Goal: Information Seeking & Learning: Learn about a topic

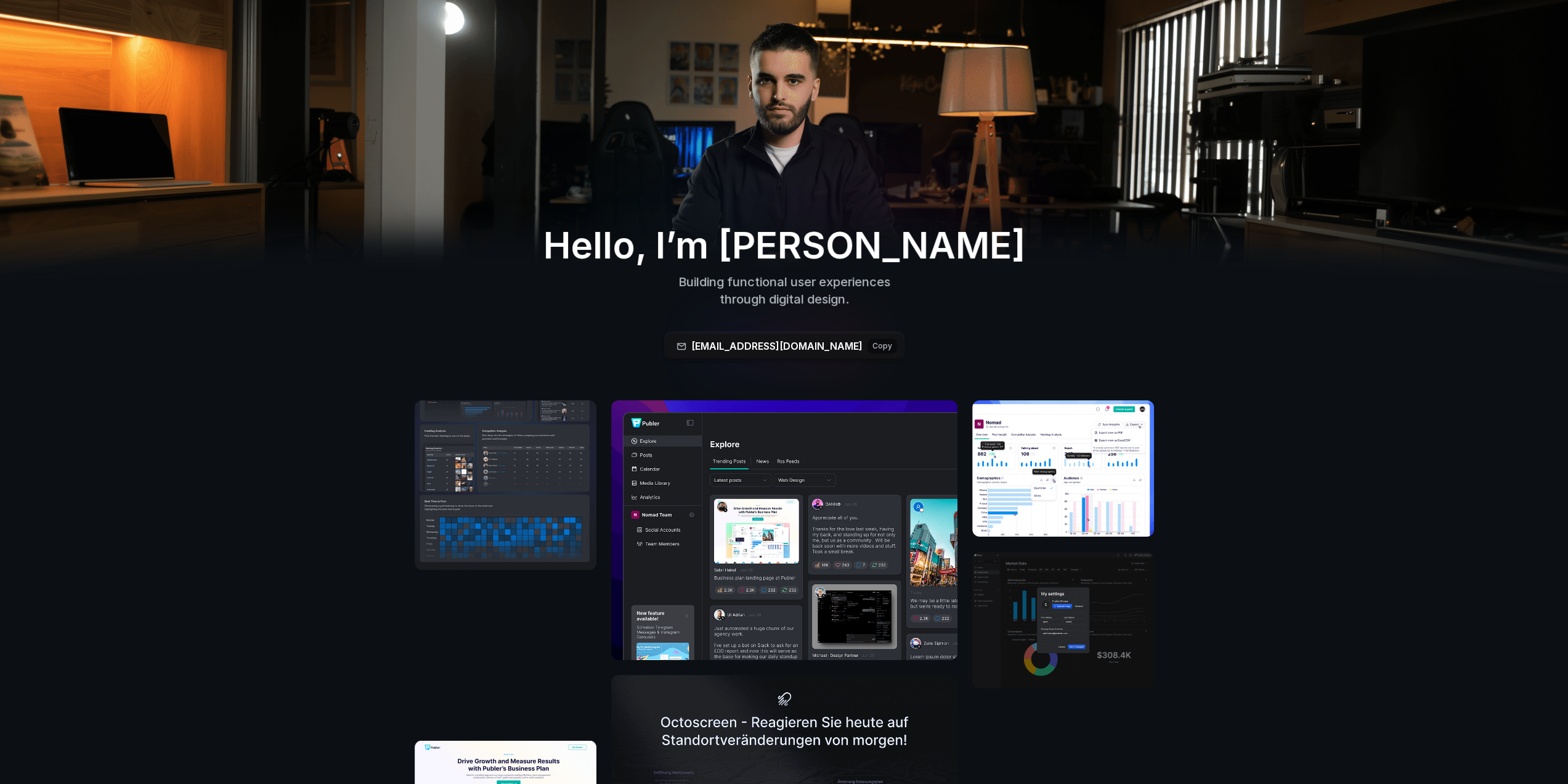
click at [772, 301] on p "through digital design." at bounding box center [784, 299] width 398 height 17
click at [624, 267] on h2 "Hello, I’m [PERSON_NAME]" at bounding box center [784, 244] width 631 height 44
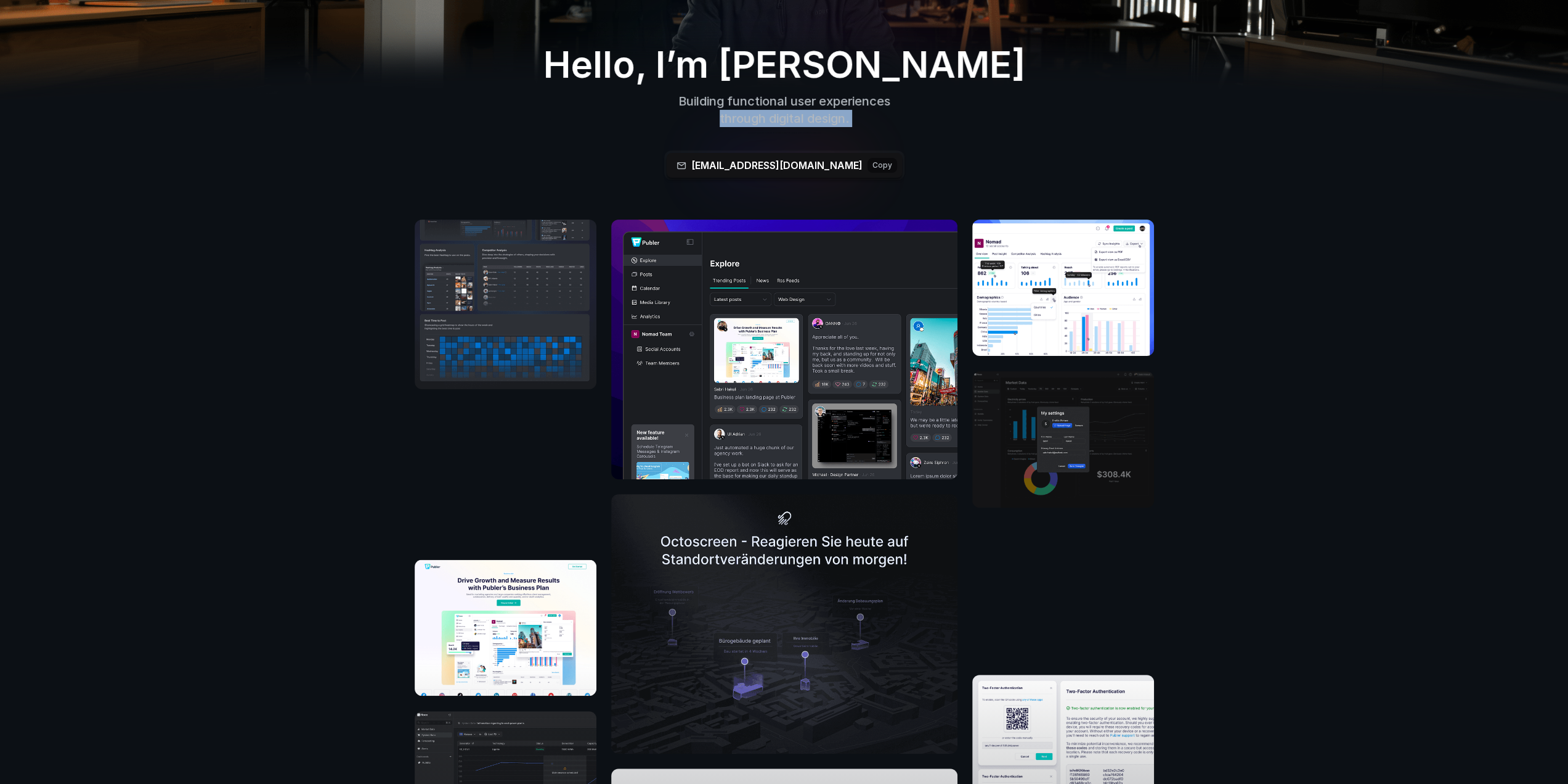
scroll to position [247, 0]
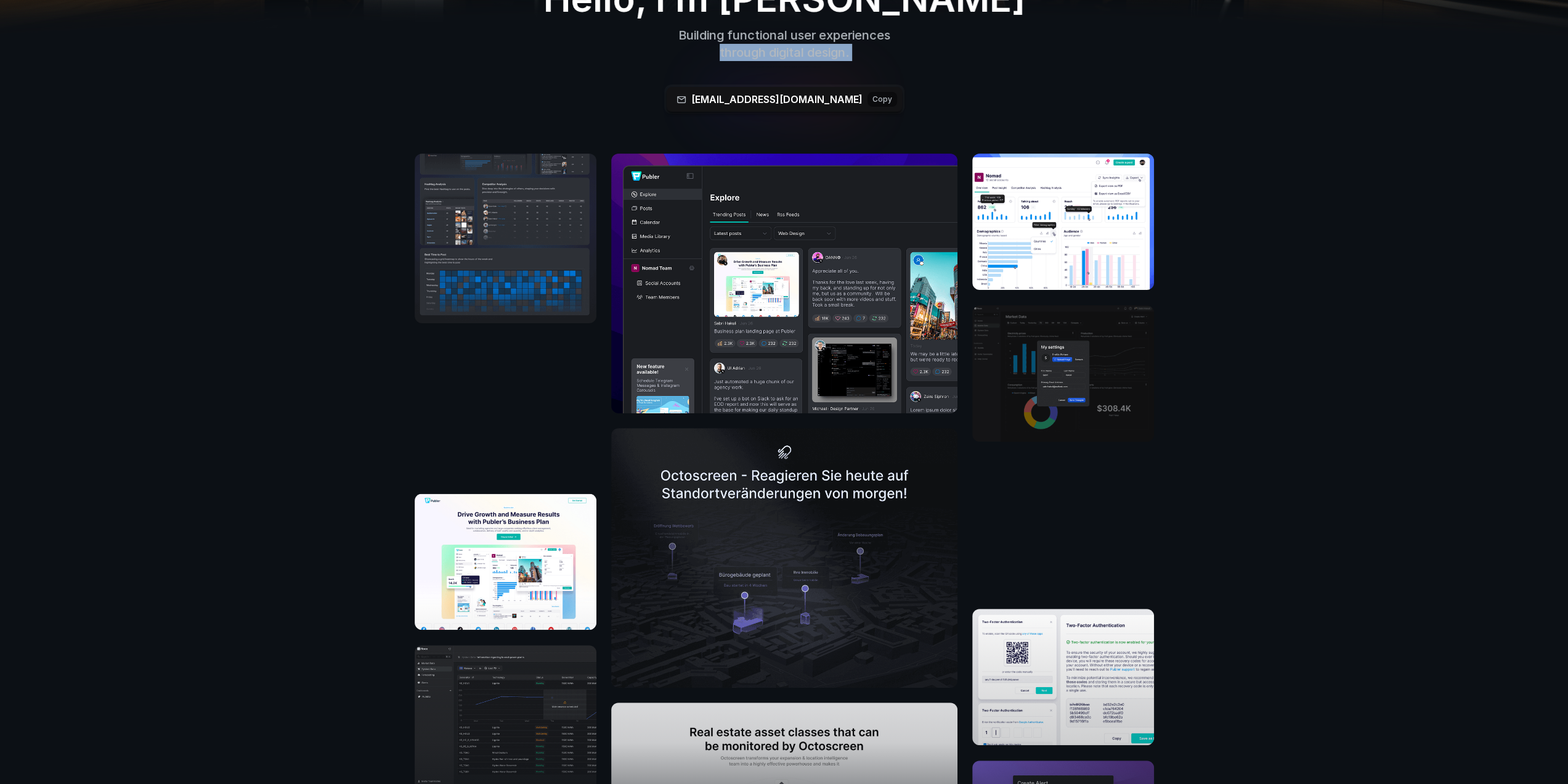
drag, startPoint x: 482, startPoint y: 351, endPoint x: 492, endPoint y: 390, distance: 40.3
click at [492, 390] on video at bounding box center [505, 408] width 182 height 139
drag, startPoint x: 515, startPoint y: 394, endPoint x: 339, endPoint y: 372, distance: 177.4
click at [339, 372] on div "View more work" at bounding box center [784, 558] width 1568 height 808
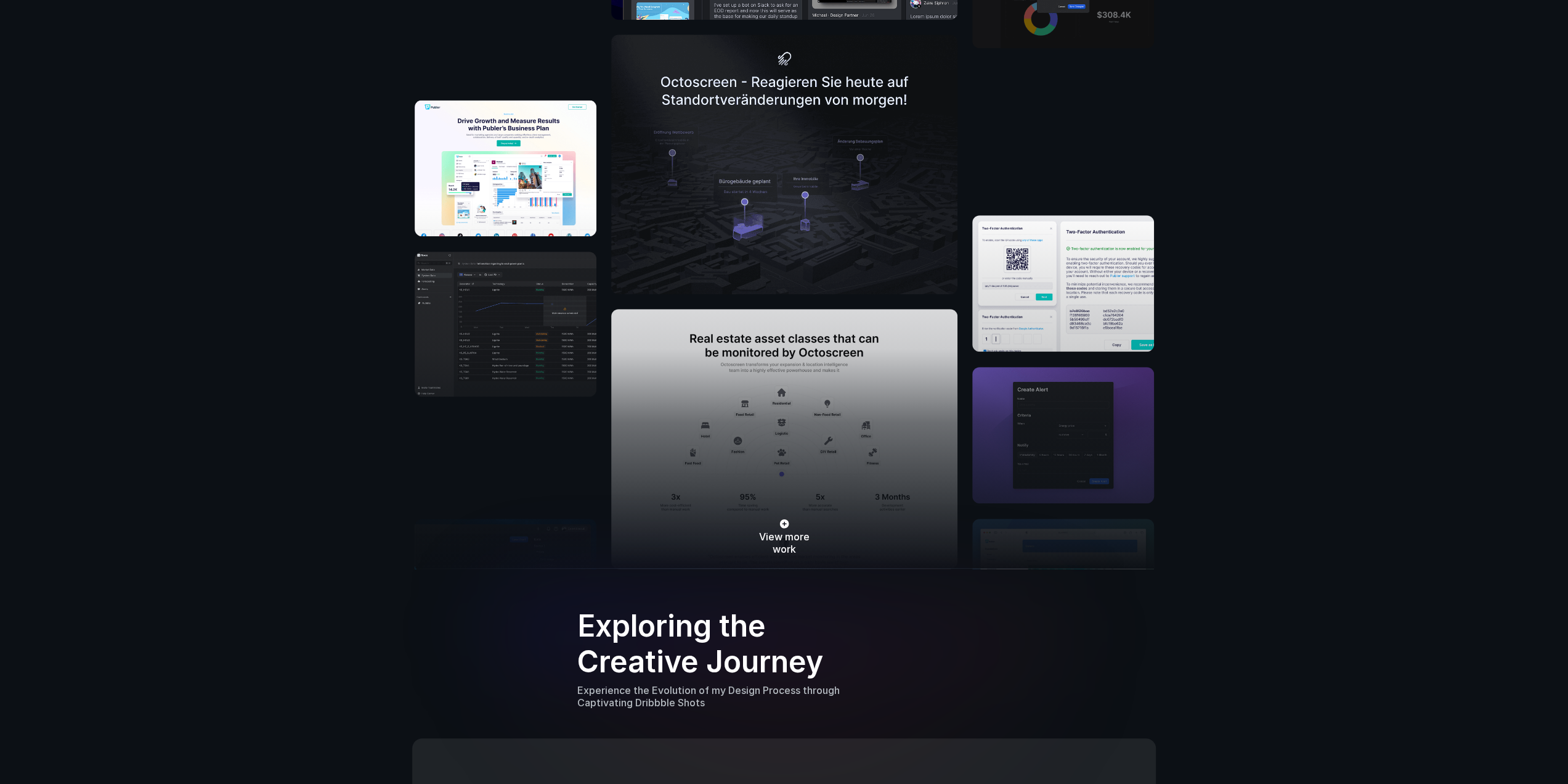
scroll to position [863, 0]
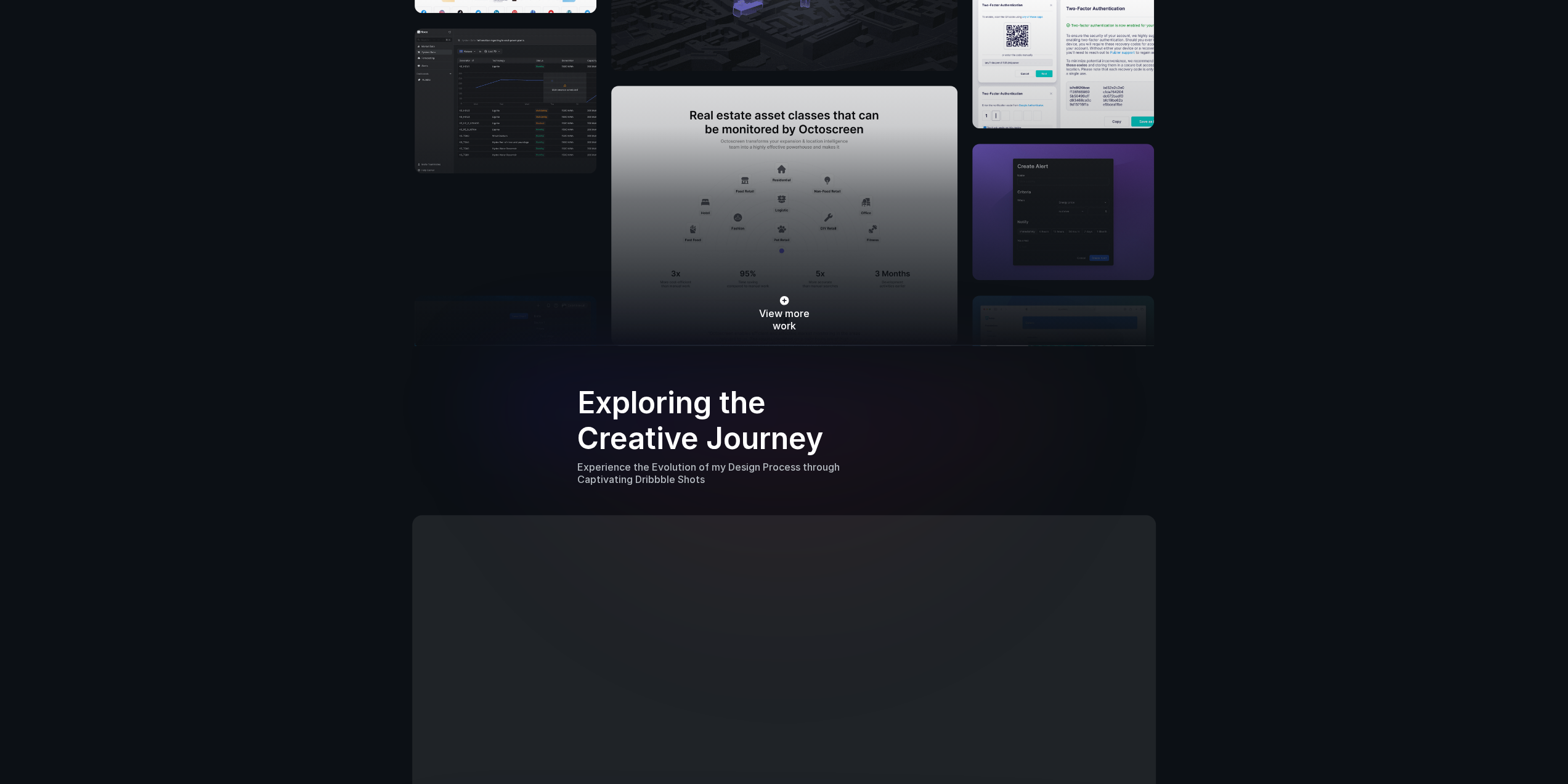
click at [662, 419] on h3 "Exploring the Creative Journey" at bounding box center [714, 419] width 274 height 71
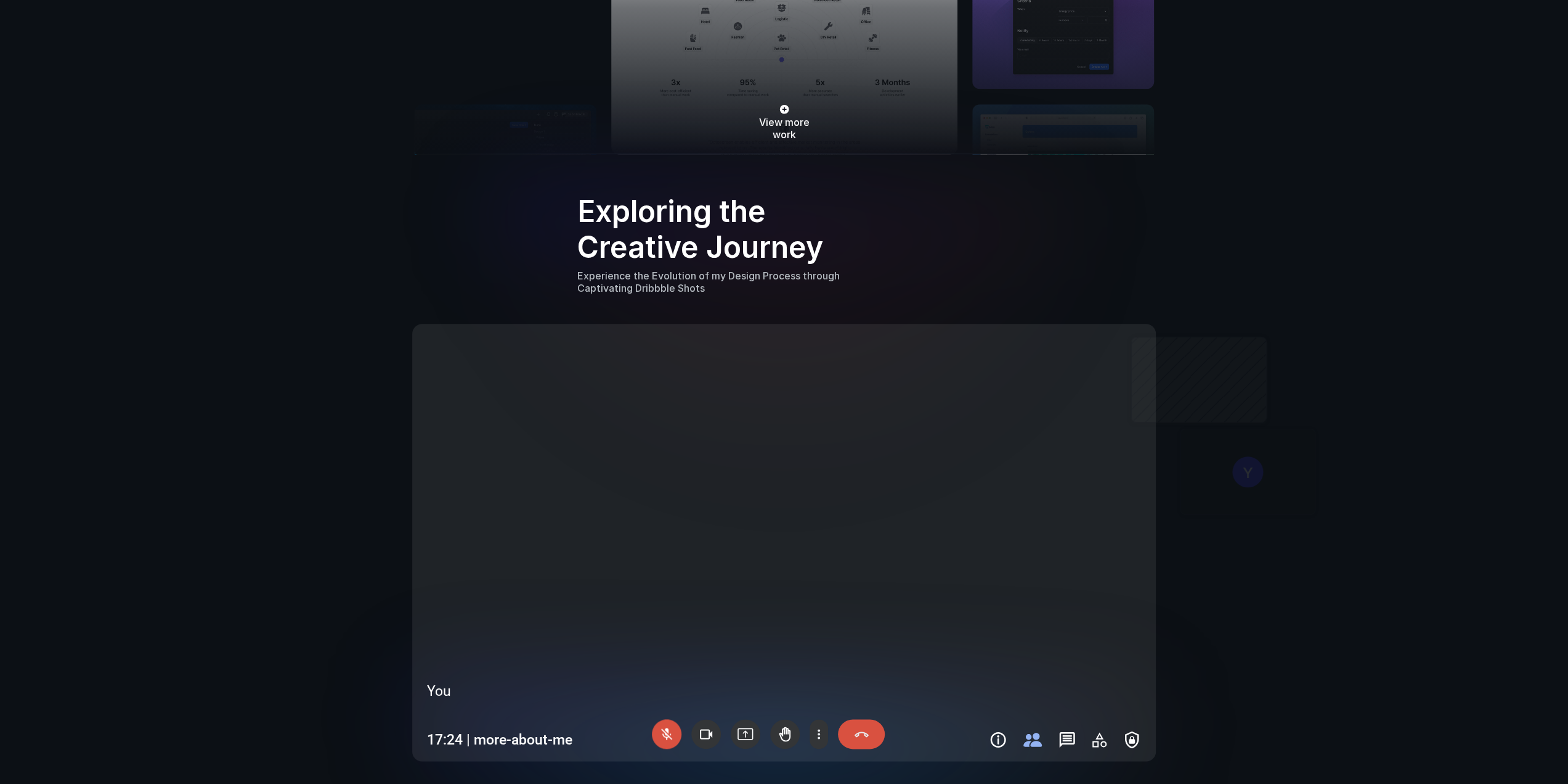
scroll to position [1110, 0]
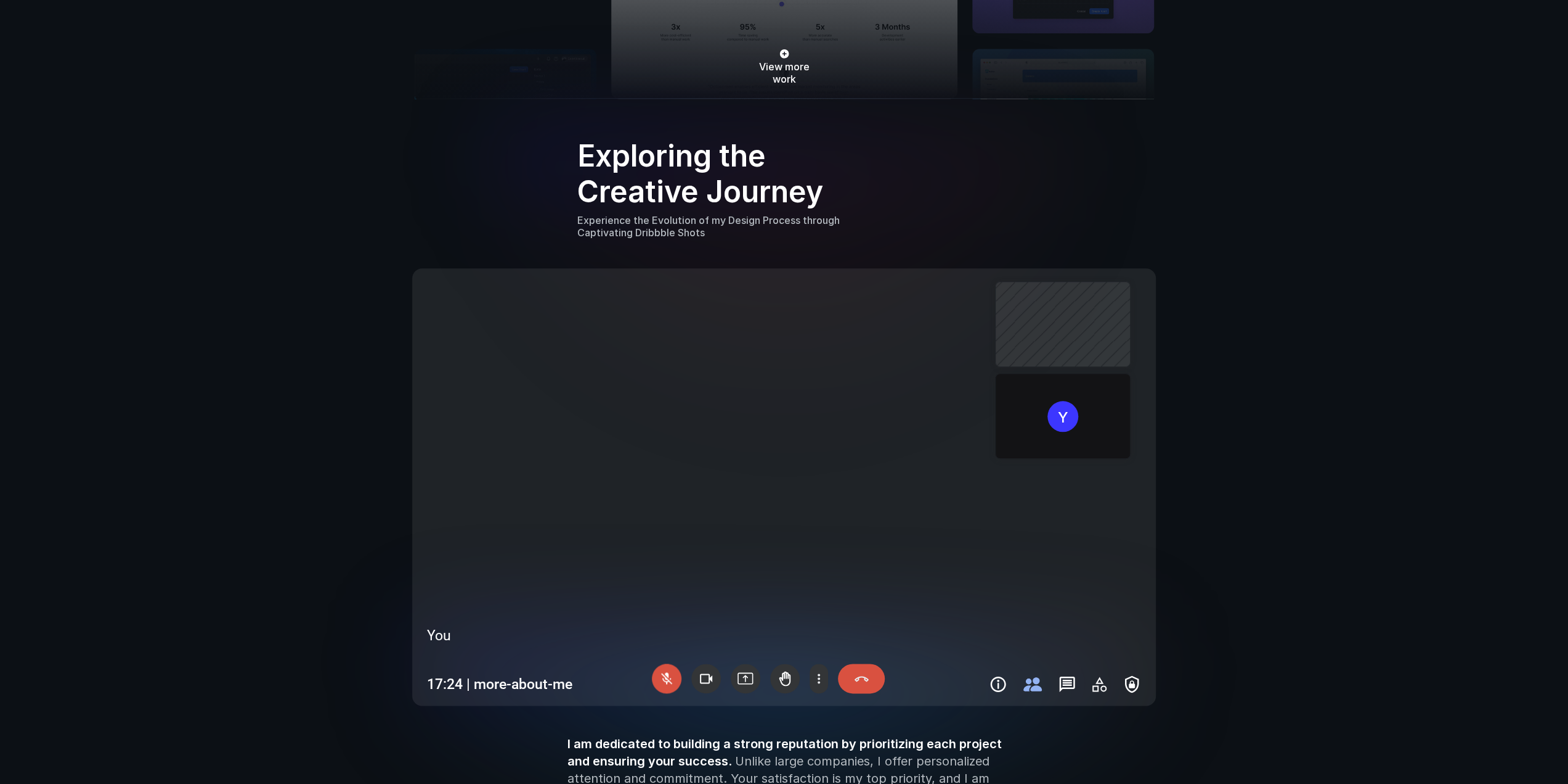
click at [830, 408] on video at bounding box center [784, 486] width 734 height 427
drag, startPoint x: 919, startPoint y: 518, endPoint x: 880, endPoint y: 505, distance: 41.1
click at [880, 505] on video at bounding box center [784, 486] width 734 height 427
click at [668, 678] on div at bounding box center [666, 678] width 29 height 29
click at [518, 686] on p "17:24 | more-about-me" at bounding box center [499, 684] width 145 height 17
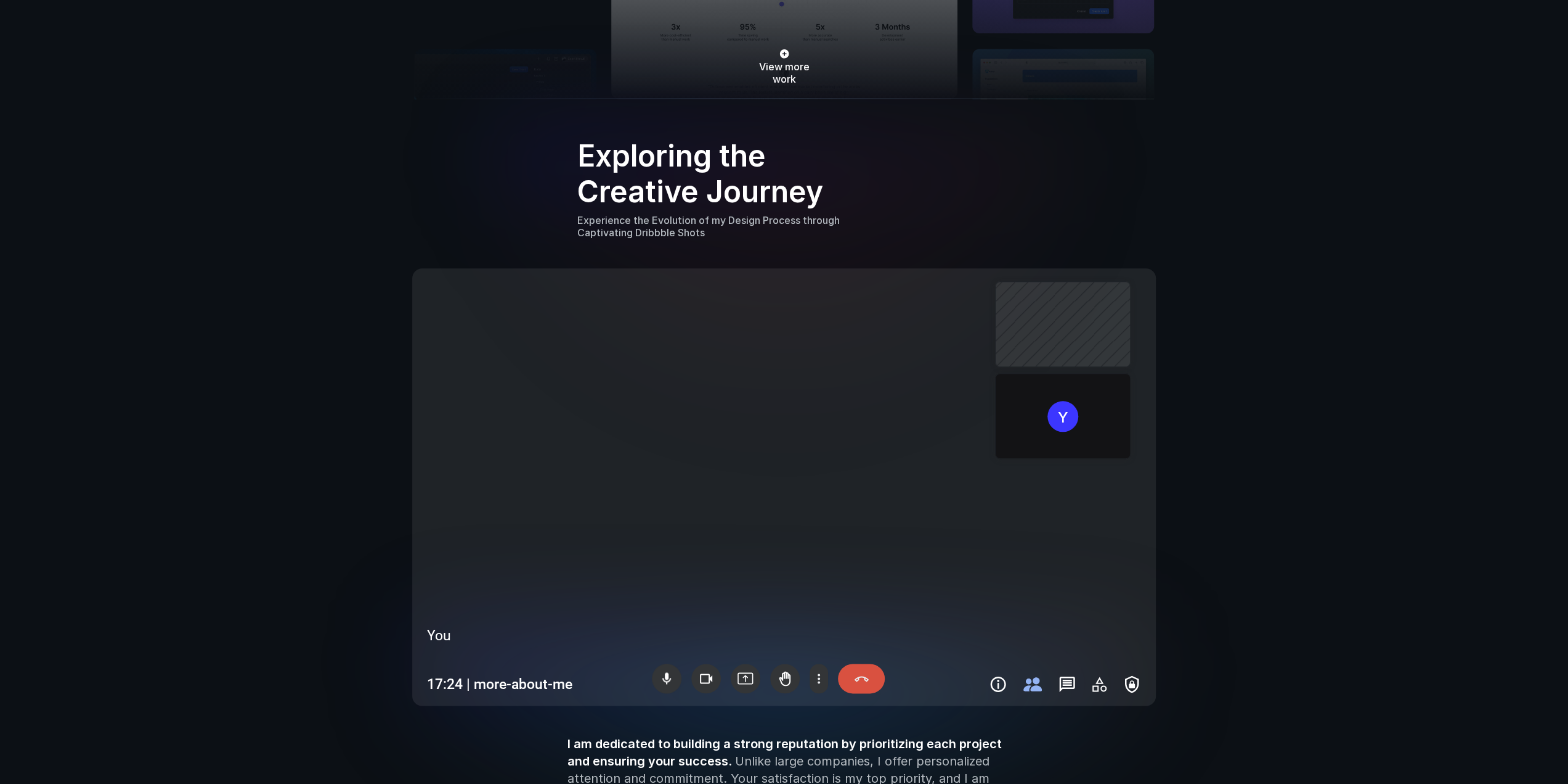
click at [518, 686] on p "17:24 | more-about-me" at bounding box center [499, 684] width 145 height 17
click at [413, 629] on div "Y You 17:24 | more-about-me" at bounding box center [784, 487] width 744 height 437
click at [1062, 676] on div at bounding box center [1065, 684] width 153 height 19
click at [1111, 683] on div at bounding box center [1065, 684] width 153 height 19
click at [995, 682] on div at bounding box center [1065, 684] width 153 height 19
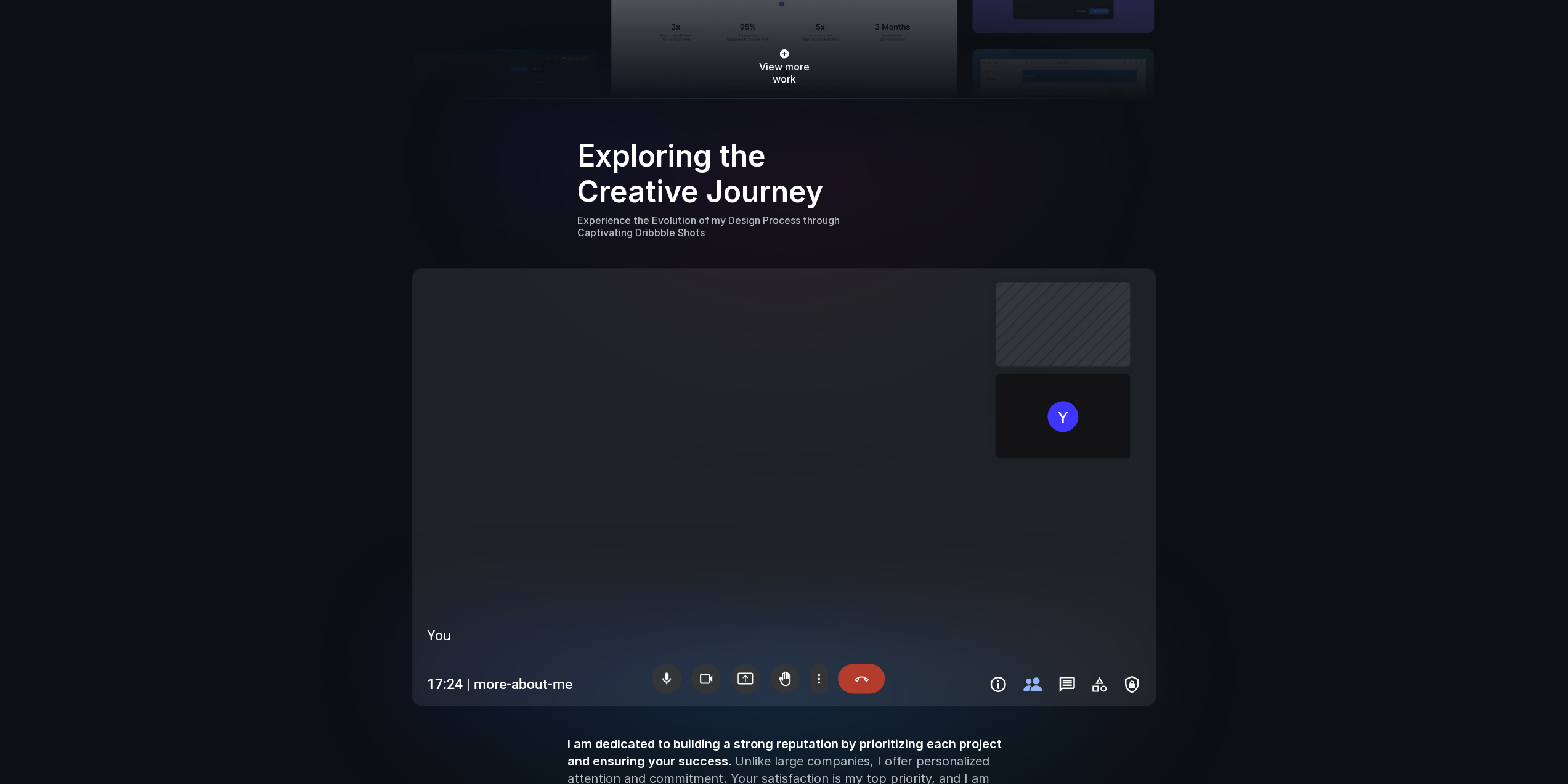
click at [861, 677] on div at bounding box center [862, 678] width 47 height 29
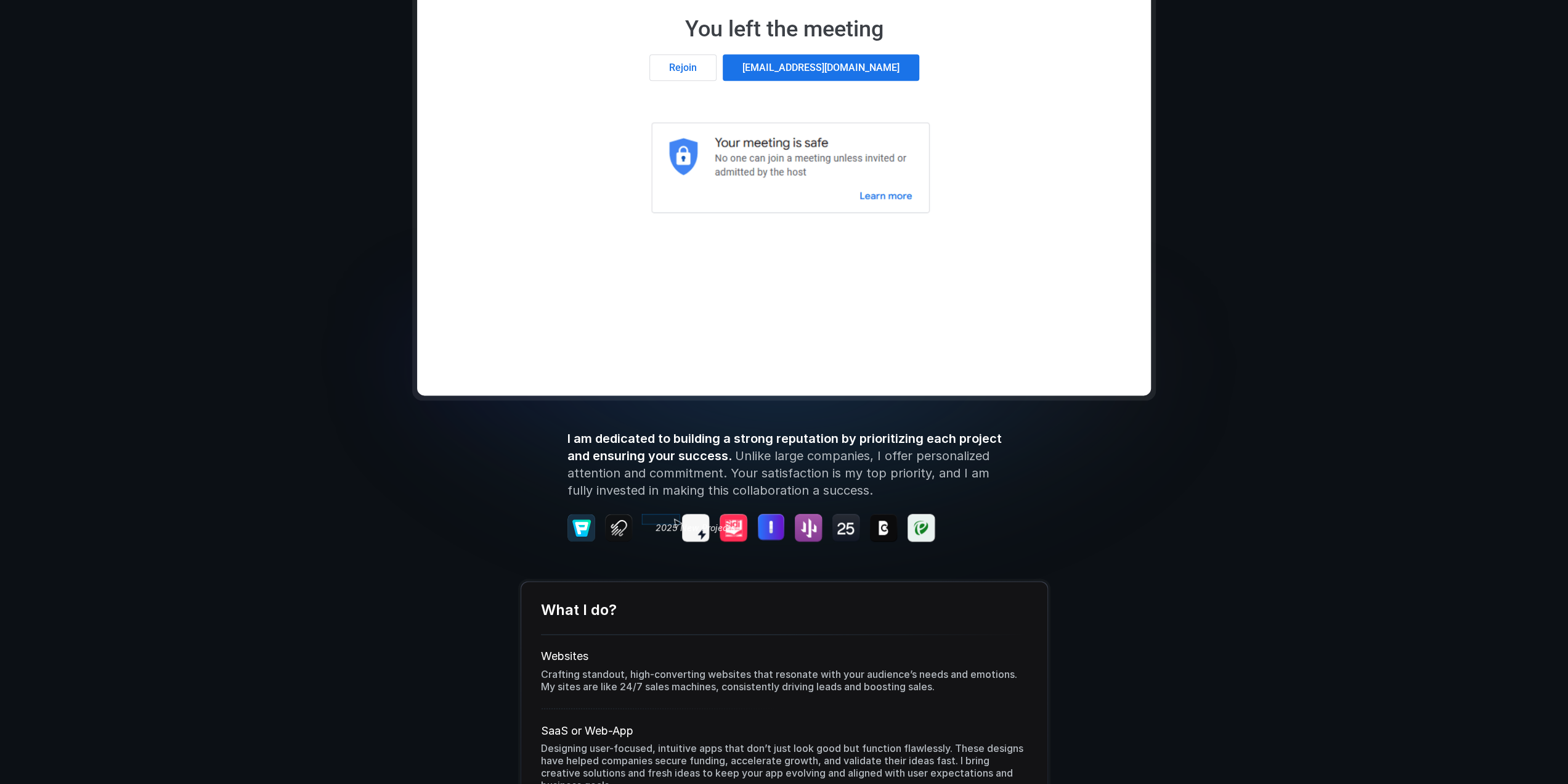
scroll to position [1418, 0]
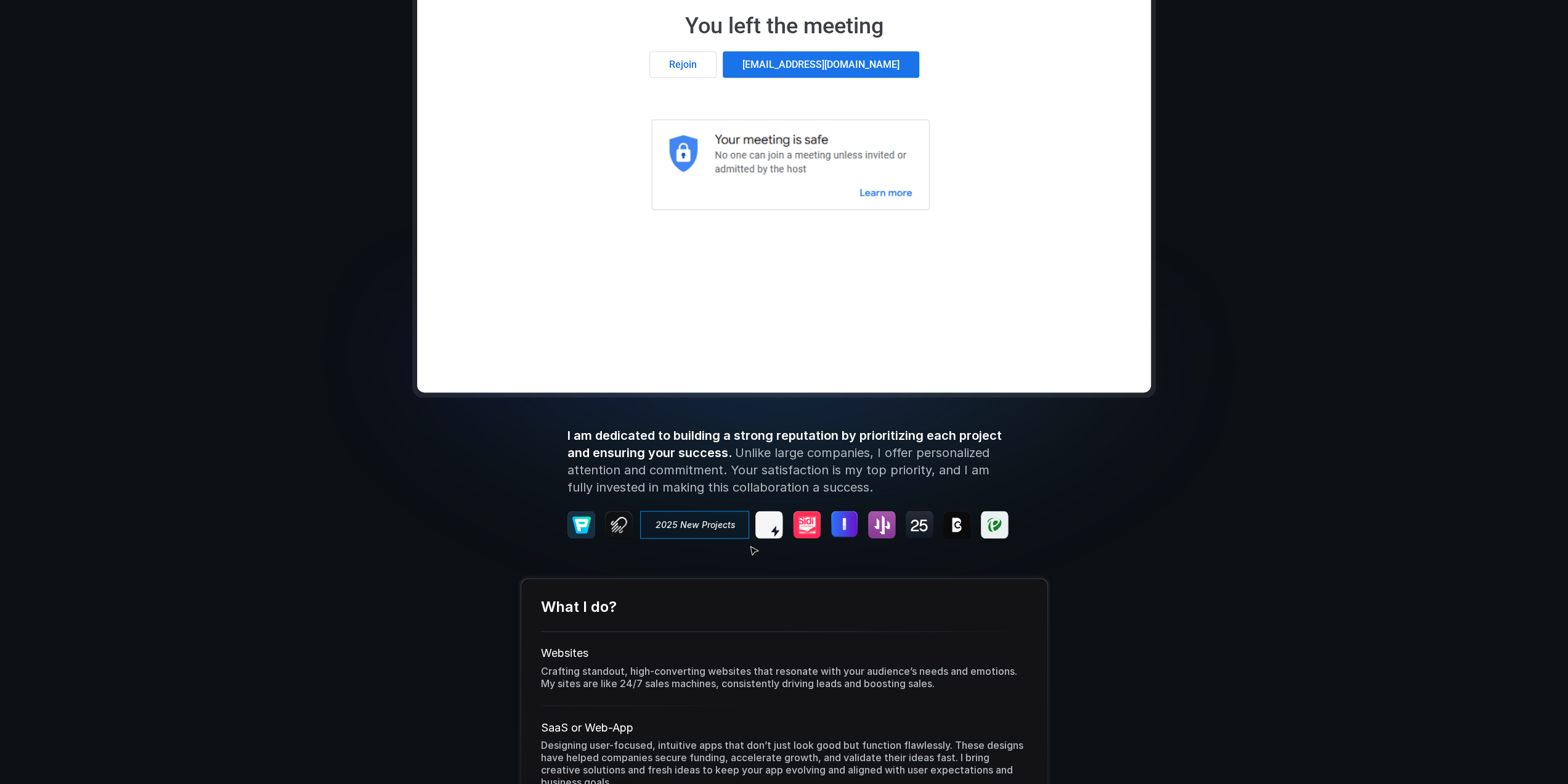
click at [666, 440] on span "I am dedicated to building a strong reputation by prioritizing each project and…" at bounding box center [786, 444] width 438 height 32
click at [889, 522] on img at bounding box center [881, 524] width 27 height 27
click at [575, 522] on img at bounding box center [581, 524] width 27 height 27
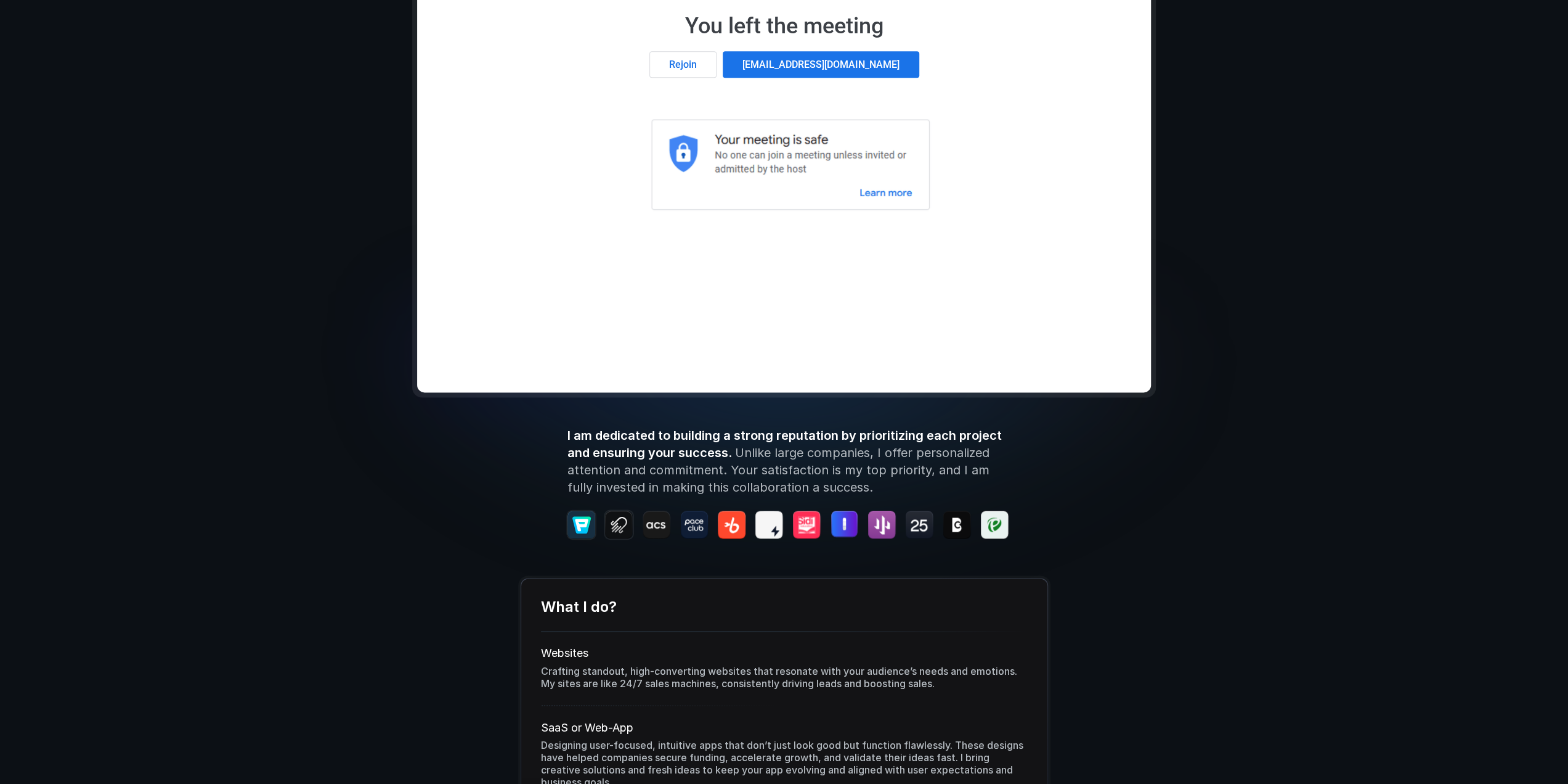
click at [622, 518] on img at bounding box center [619, 524] width 27 height 27
click at [658, 522] on div at bounding box center [695, 524] width 109 height 27
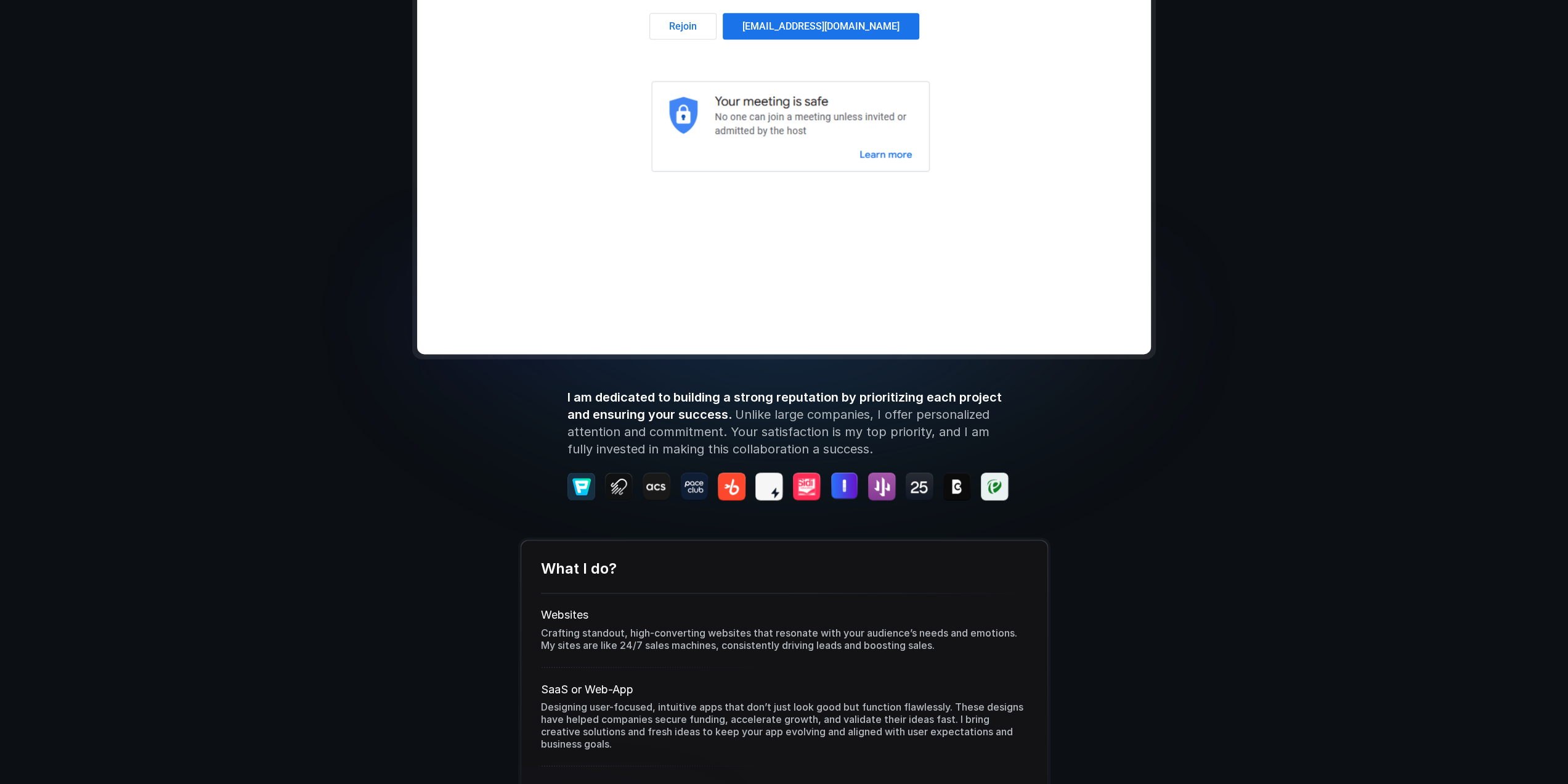
scroll to position [1603, 0]
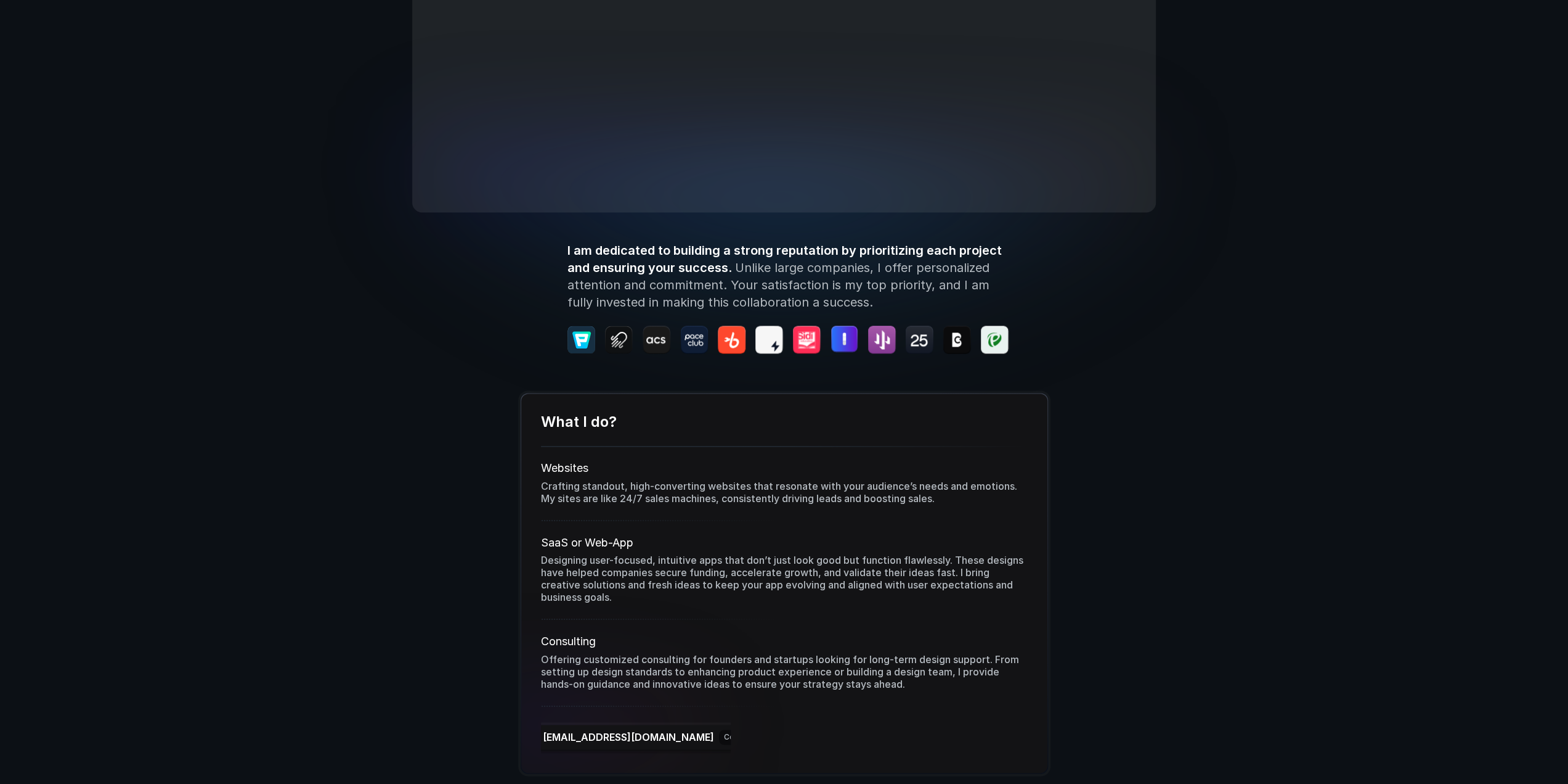
click at [629, 492] on p "Crafting standout, high-converting websites that resonate with your audience’s …" at bounding box center [784, 492] width 487 height 24
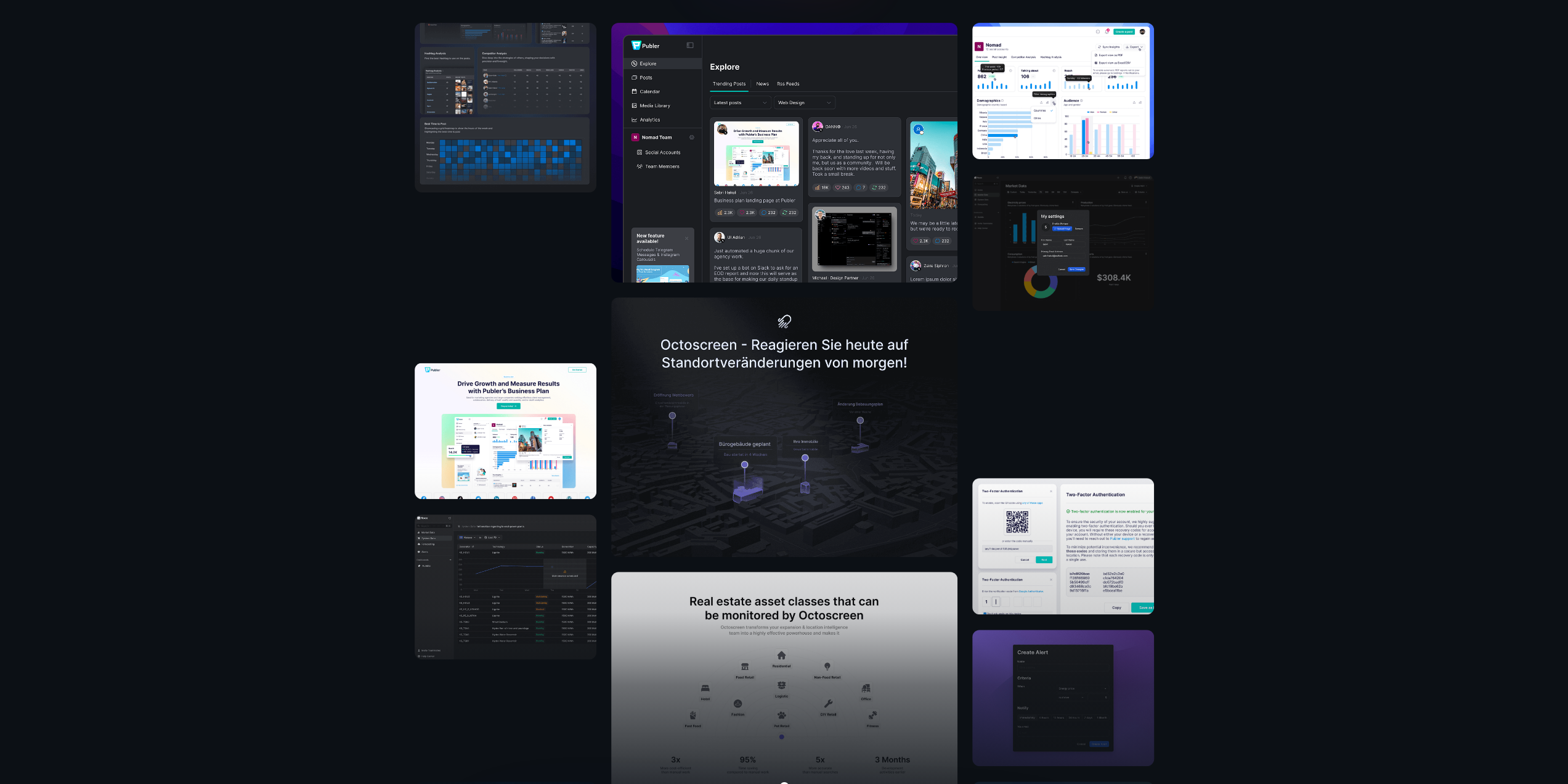
scroll to position [0, 0]
